Goal: Transaction & Acquisition: Book appointment/travel/reservation

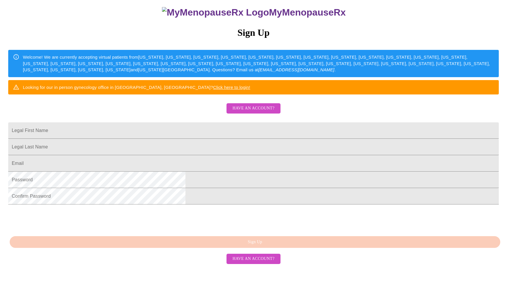
scroll to position [89, 0]
click at [188, 125] on input "Legal First Name" at bounding box center [253, 130] width 491 height 16
type input "Jade"
type input "Rivera"
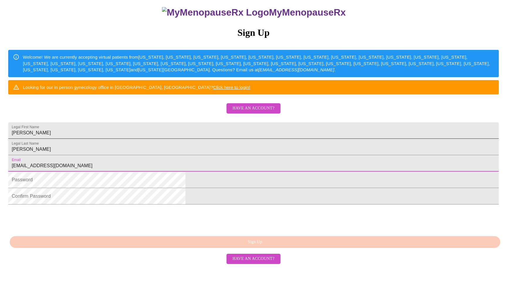
type input "jadeannrivera@gmail.com"
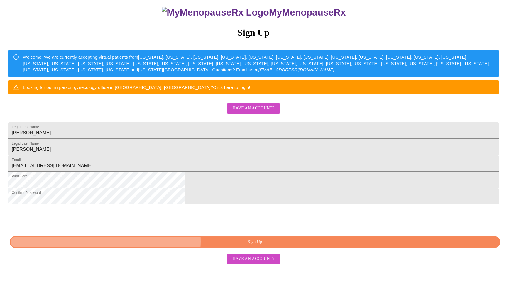
click at [262, 246] on span "Sign Up" at bounding box center [254, 242] width 477 height 7
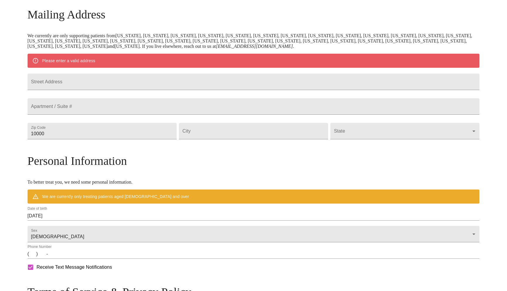
scroll to position [66, 0]
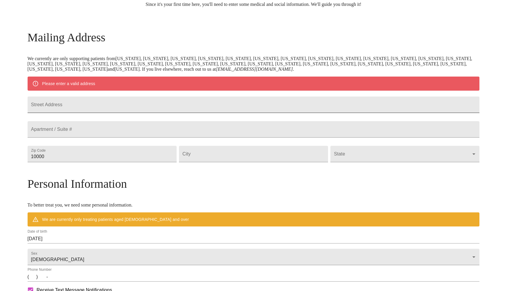
click at [121, 106] on input "Street Address" at bounding box center [254, 105] width 452 height 16
type input "719 Foote St NW"
type input "98502"
type input "Olympia"
click at [334, 171] on body "MyMenopauseRx Welcome to MyMenopauseRx Since it's your first time here, you'll …" at bounding box center [253, 164] width 502 height 457
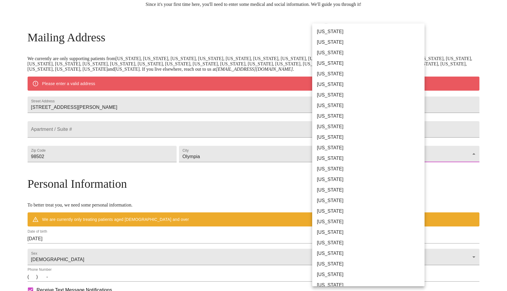
scroll to position [281, 0]
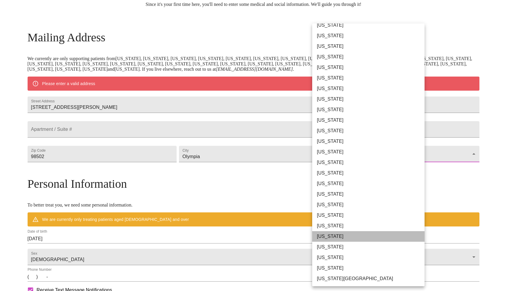
click at [325, 239] on li "Washington" at bounding box center [368, 236] width 112 height 11
type input "Washington"
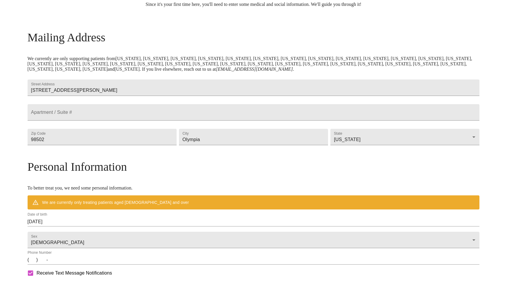
click at [482, 212] on div "MyMenopauseRx Welcome to MyMenopauseRx Since it's your first time here, you'll …" at bounding box center [253, 156] width 502 height 440
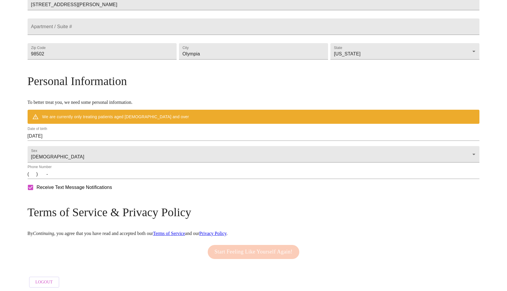
scroll to position [170, 0]
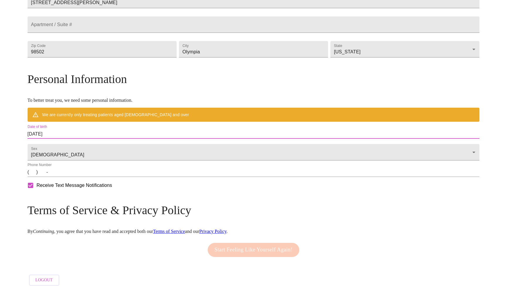
click at [126, 131] on input "09/22/2025" at bounding box center [254, 133] width 452 height 9
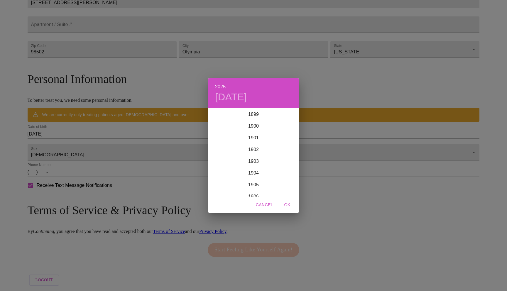
scroll to position [1444, 0]
click at [93, 132] on div "2025 Mon, Sep 22 1899 1900 1901 1902 1903 1904 1905 1906 1907 1908 1909 1910 19…" at bounding box center [253, 145] width 507 height 291
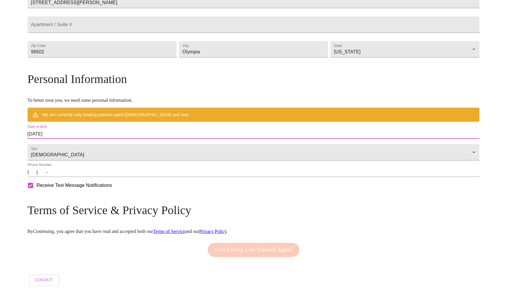
click at [87, 131] on input "09/22/2025" at bounding box center [254, 133] width 452 height 9
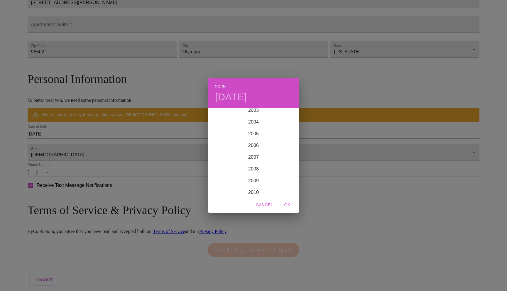
scroll to position [1211, 0]
click at [229, 94] on h4 "Mon, Sep 22" at bounding box center [231, 97] width 32 height 12
click at [247, 94] on h4 "Mon, Sep 22" at bounding box center [231, 97] width 32 height 12
click at [86, 131] on div "2025 Mon, Sep 22 September 2025 Sun Mon Tue Wed Thu Fri Sat 31 1 2 3 4 5 6 7 8 …" at bounding box center [253, 145] width 507 height 291
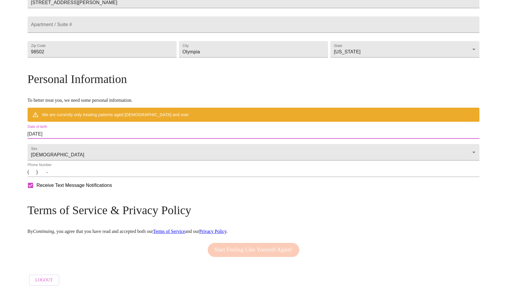
click at [87, 131] on input "09/22/2025" at bounding box center [254, 133] width 452 height 9
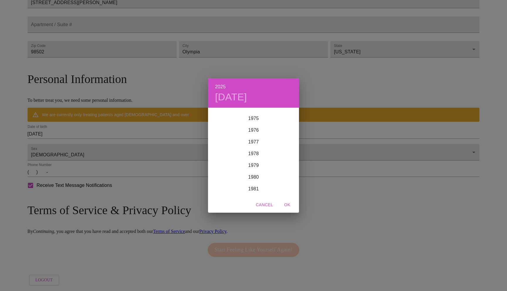
scroll to position [889, 0]
click at [255, 164] on div "1979" at bounding box center [253, 164] width 91 height 12
click at [223, 139] on div "Apr" at bounding box center [223, 142] width 30 height 22
click at [257, 170] on span "25" at bounding box center [253, 171] width 11 height 6
click at [289, 203] on span "OK" at bounding box center [287, 204] width 14 height 7
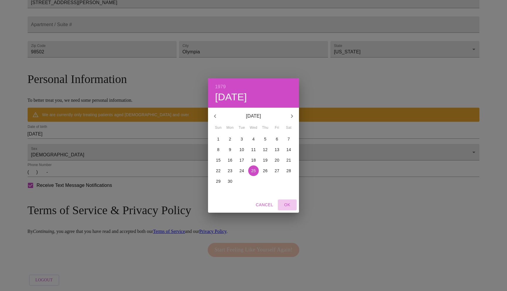
type input "04/25/1979"
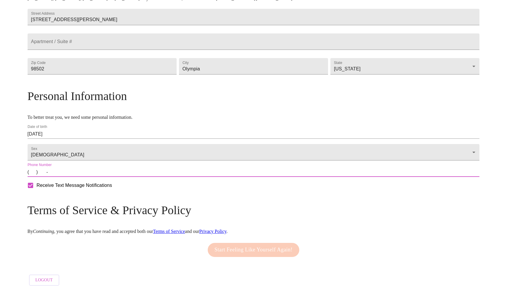
click at [89, 174] on input "(   )    -" at bounding box center [254, 172] width 452 height 9
type input "(360) 420-7266"
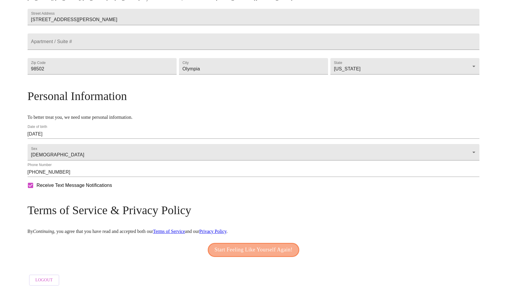
click at [232, 251] on span "Start Feeling Like Yourself Again!" at bounding box center [253, 249] width 78 height 9
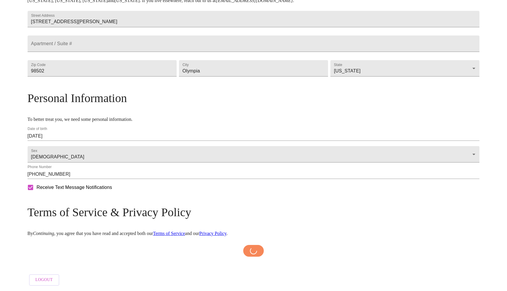
scroll to position [151, 0]
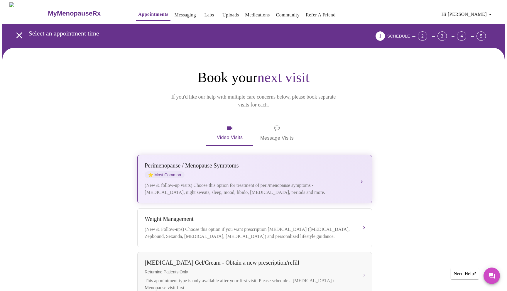
click at [237, 182] on div "(New & follow-up visits) Choose this option for treatment of peri/menopause sym…" at bounding box center [249, 189] width 208 height 14
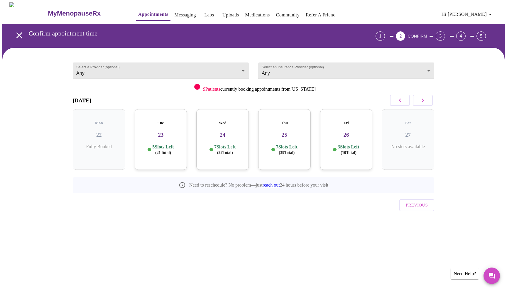
click at [349, 132] on h3 "26" at bounding box center [346, 135] width 43 height 6
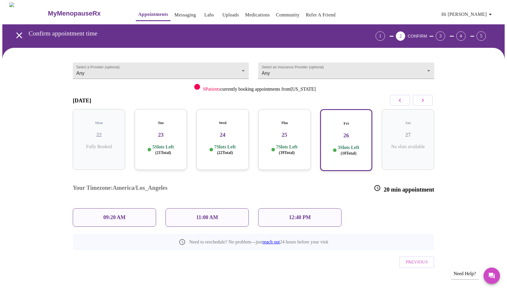
click at [217, 214] on p "11:00 AM" at bounding box center [207, 217] width 22 height 6
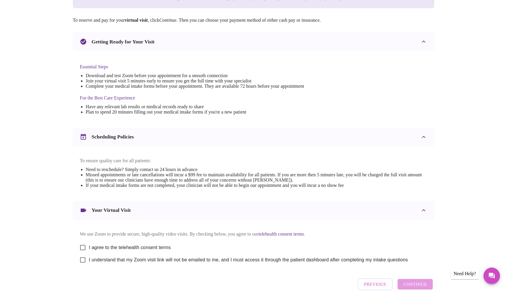
scroll to position [134, 0]
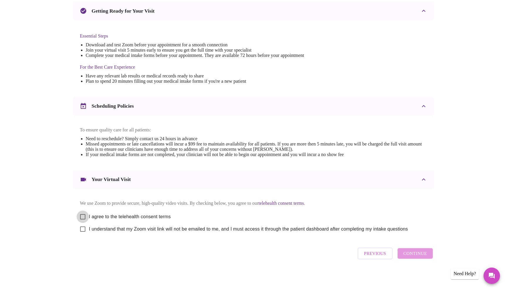
click at [82, 213] on input "I agree to the telehealth consent terms" at bounding box center [83, 217] width 12 height 12
checkbox input "true"
click at [82, 230] on input "I understand that my Zoom visit link will not be emailed to me, and I must acce…" at bounding box center [83, 229] width 12 height 12
checkbox input "true"
click at [423, 255] on span "Continue" at bounding box center [414, 254] width 23 height 8
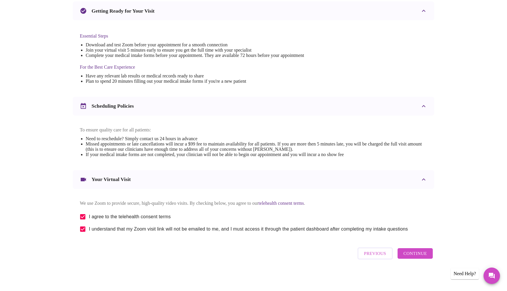
scroll to position [0, 0]
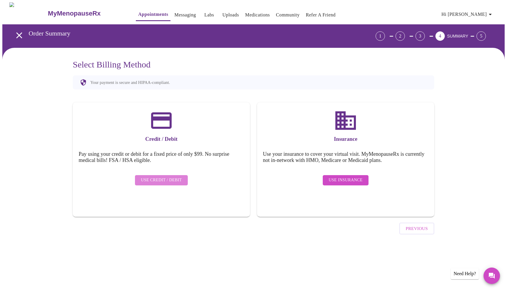
click at [172, 177] on span "Use Credit / Debit" at bounding box center [161, 180] width 41 height 7
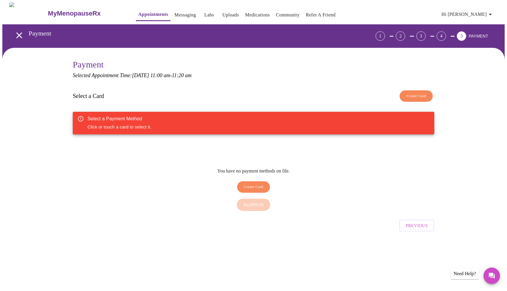
click at [142, 123] on div "Select a Payment Method Click or touch a card to select it." at bounding box center [119, 123] width 64 height 19
click at [244, 178] on div "Create Card" at bounding box center [253, 186] width 72 height 17
click at [244, 184] on span "Create Card" at bounding box center [254, 187] width 20 height 7
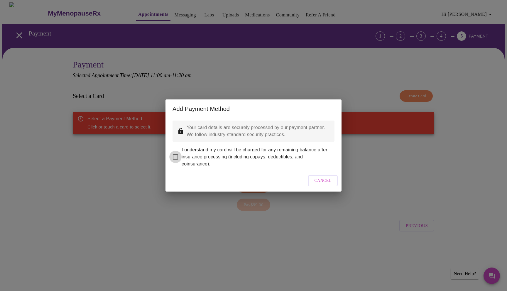
click at [176, 153] on input "I understand my card will be charged for any remaining balance after insurance …" at bounding box center [175, 157] width 12 height 12
checkbox input "true"
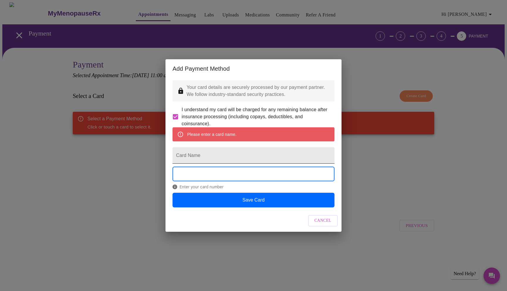
click at [220, 152] on input "Card Name" at bounding box center [254, 155] width 162 height 16
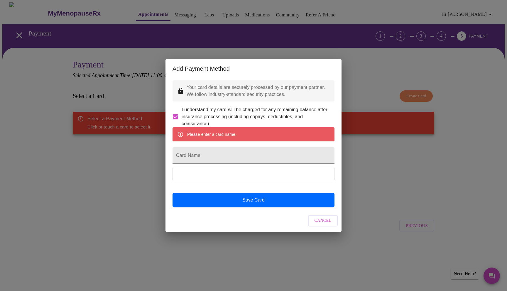
click at [156, 168] on div "Add Payment Method Your card details are securely processed by our payment part…" at bounding box center [253, 145] width 507 height 291
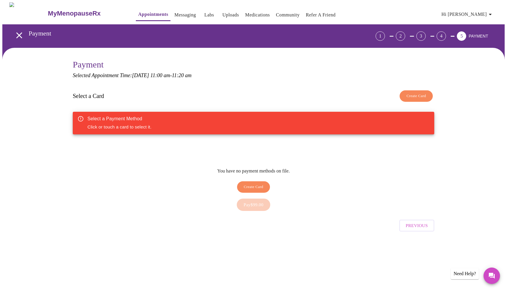
click at [252, 185] on span "Create Card" at bounding box center [254, 187] width 20 height 7
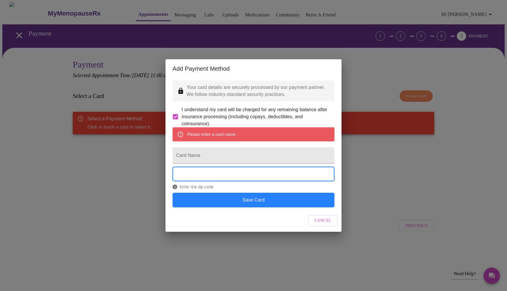
click at [268, 207] on button "Save Card" at bounding box center [254, 200] width 162 height 15
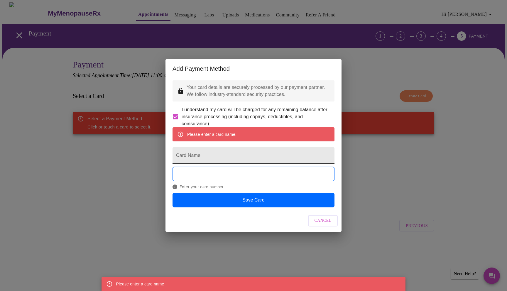
click at [212, 155] on input "Card Name" at bounding box center [254, 155] width 162 height 16
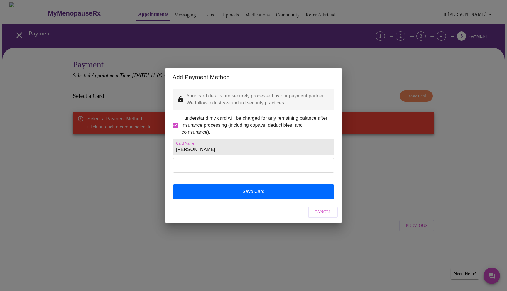
type input "Jade Rivera"
click at [211, 210] on div "Cancel" at bounding box center [253, 212] width 176 height 22
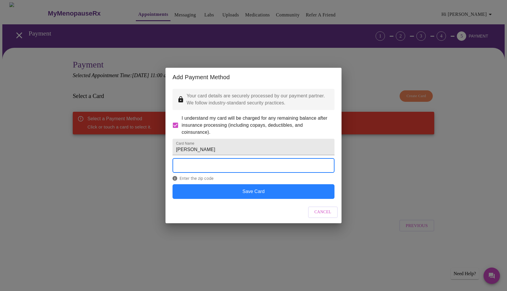
click at [271, 199] on button "Save Card" at bounding box center [254, 191] width 162 height 15
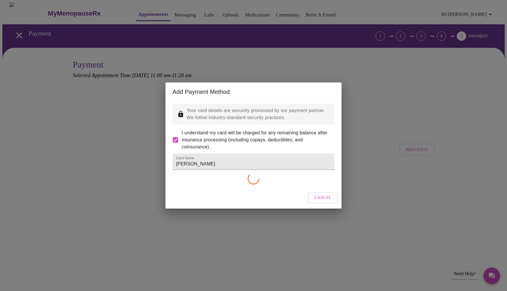
checkbox input "false"
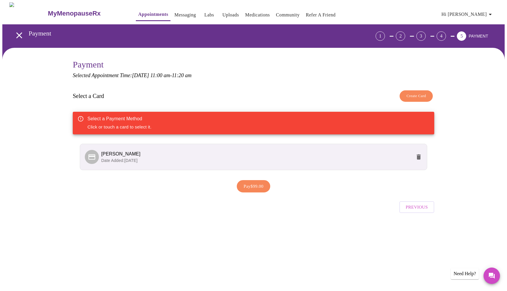
click at [309, 148] on li "Jade Rivera Date Added: 09-22-2025" at bounding box center [253, 157] width 347 height 26
click at [99, 152] on div at bounding box center [93, 157] width 16 height 14
click at [251, 187] on span "Pay $99.00" at bounding box center [254, 187] width 20 height 8
